Goal: Find specific page/section: Find specific page/section

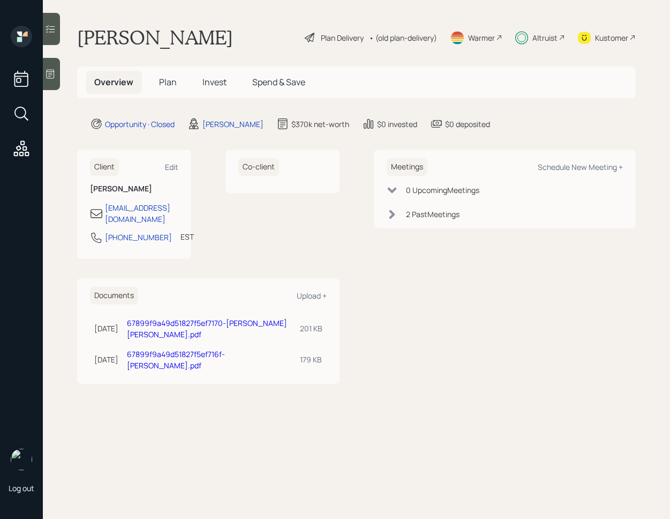
click at [220, 74] on h5 "Invest" at bounding box center [214, 82] width 41 height 23
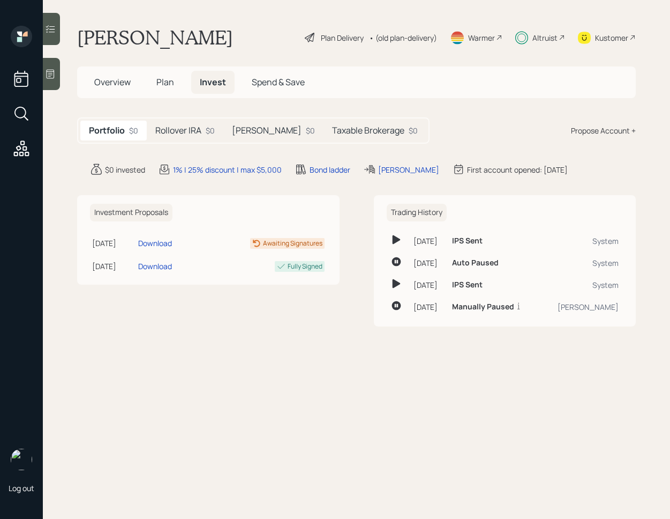
click at [167, 140] on div "Rollover IRA $0" at bounding box center [185, 131] width 77 height 20
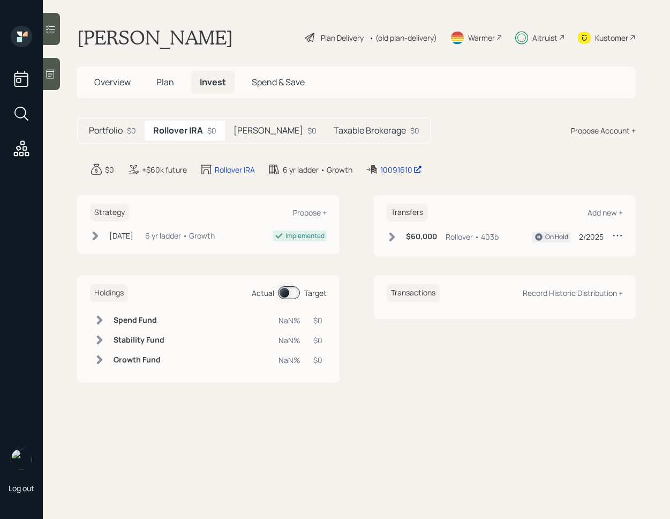
click at [251, 134] on h5 "[PERSON_NAME]" at bounding box center [269, 130] width 70 height 10
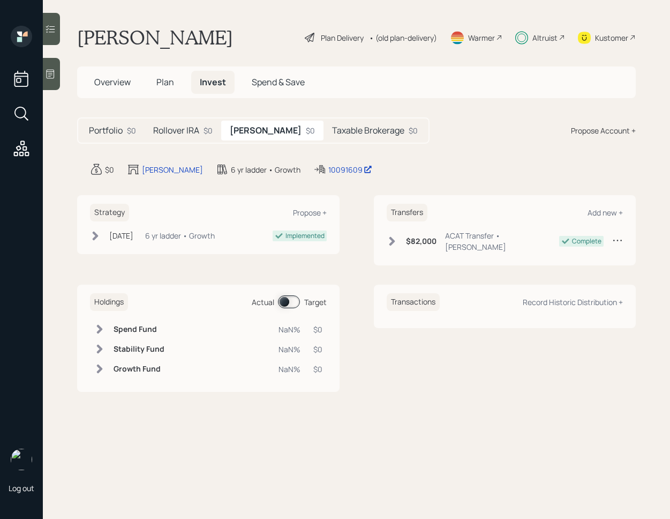
click at [332, 133] on h5 "Taxable Brokerage" at bounding box center [368, 130] width 72 height 10
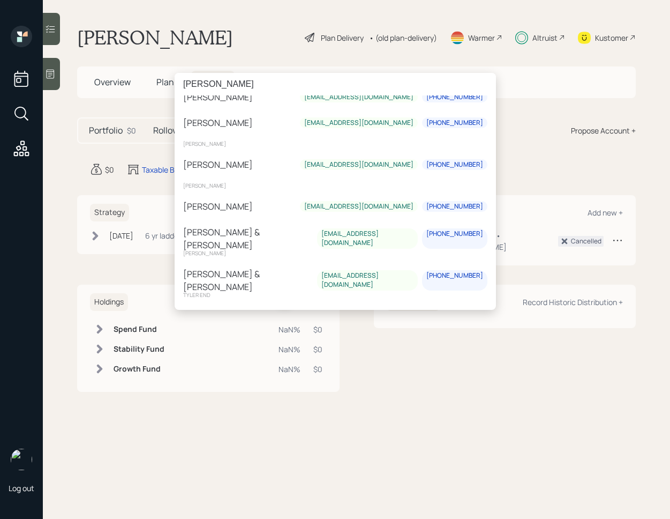
scroll to position [266, 0]
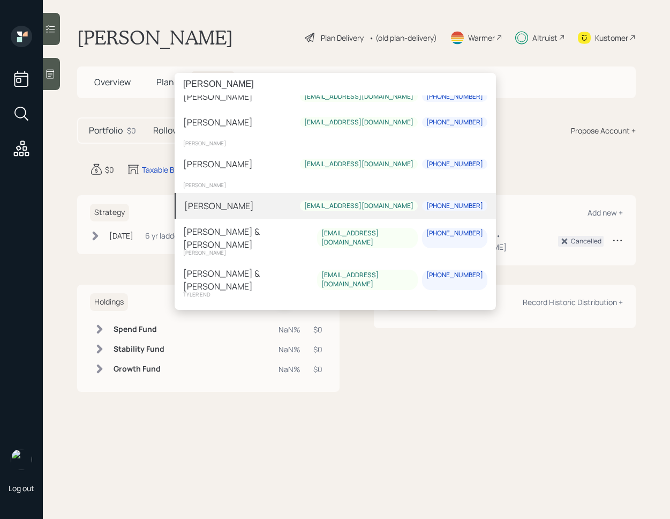
type input "[PERSON_NAME]"
click at [251, 212] on div "[PERSON_NAME] [EMAIL_ADDRESS][DOMAIN_NAME] [PHONE_NUMBER]" at bounding box center [335, 206] width 321 height 26
